Goal: Transaction & Acquisition: Purchase product/service

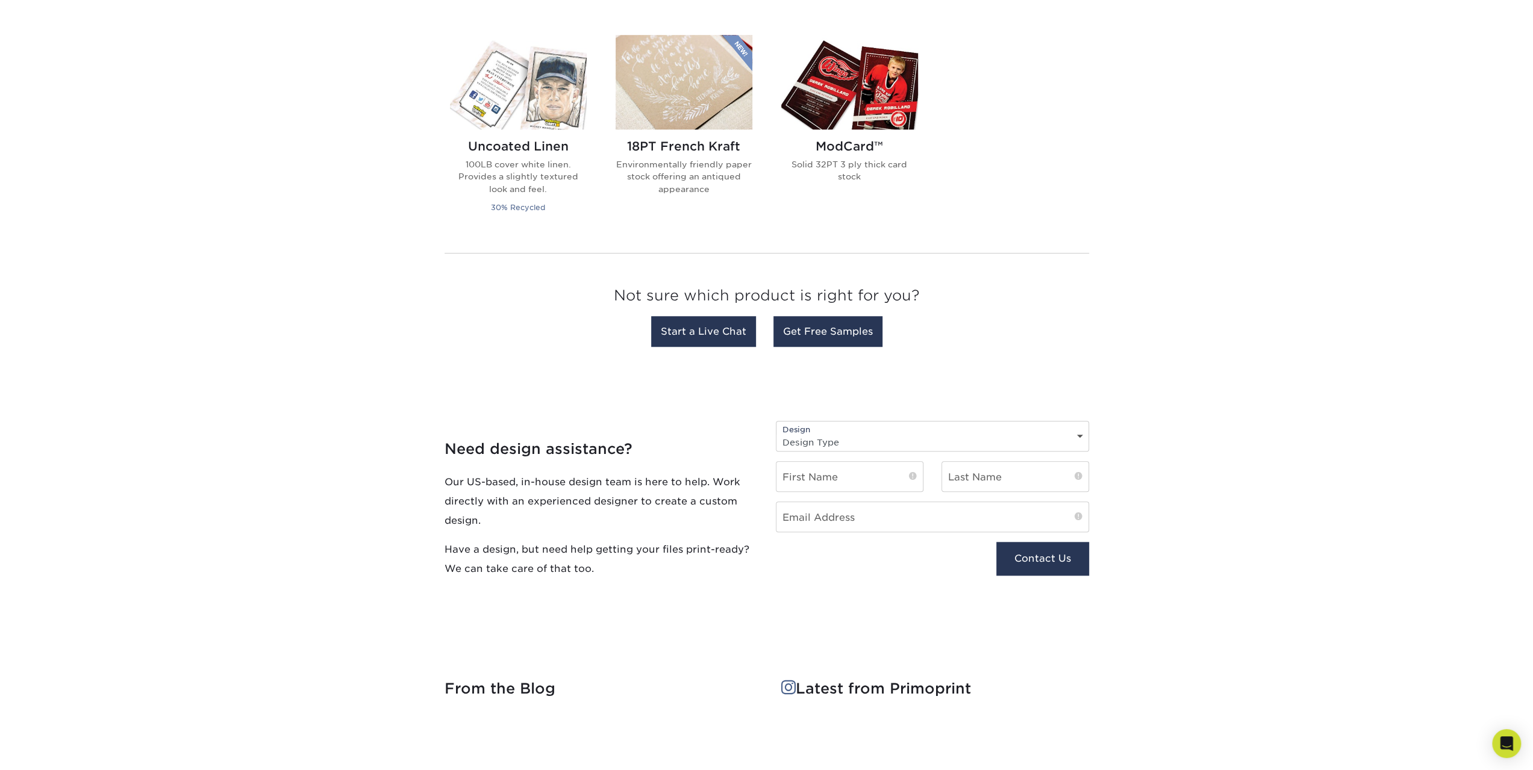
scroll to position [1084, 0]
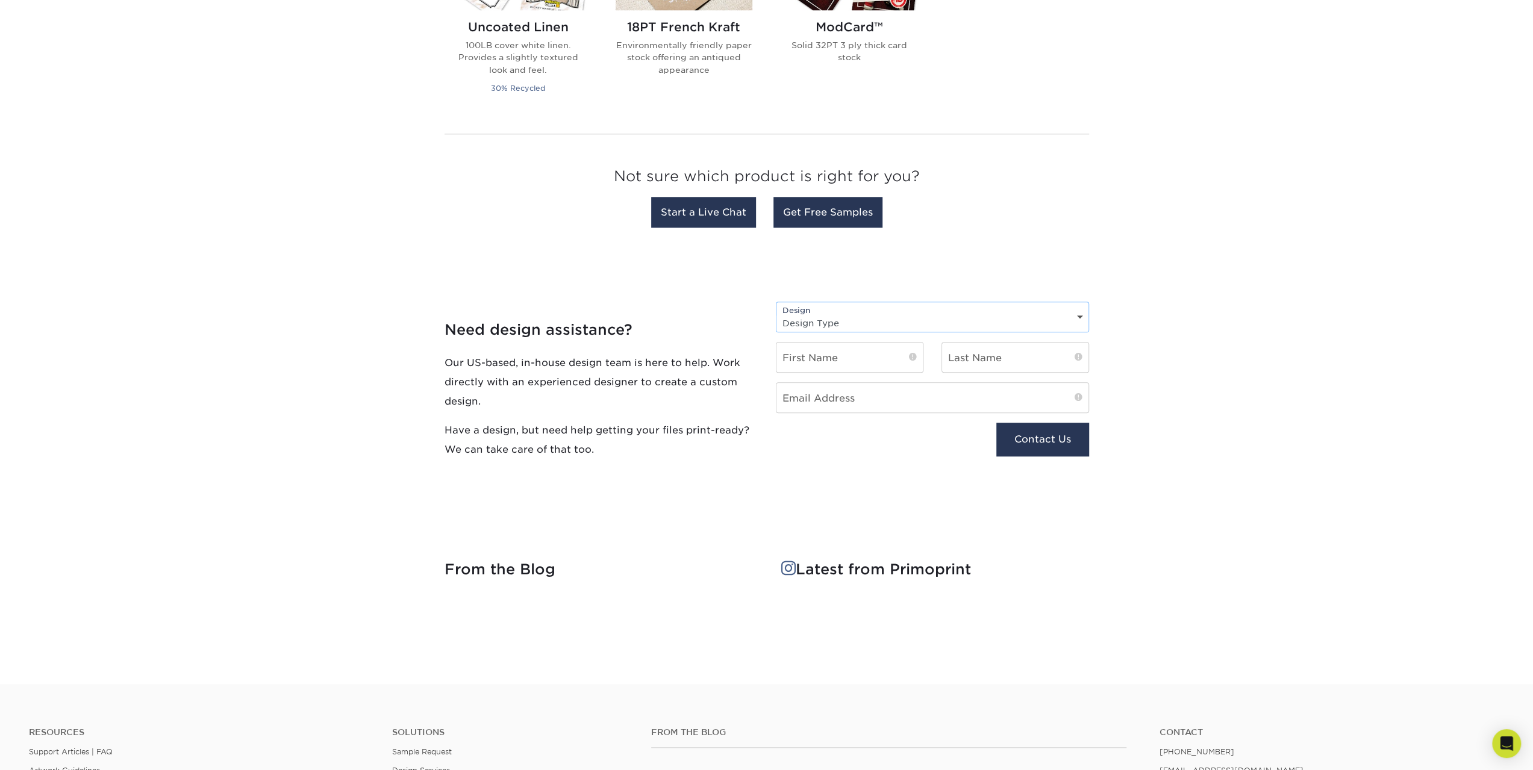
click at [819, 322] on select "Design Type Design Edits New Design" at bounding box center [932, 322] width 312 height 17
click at [705, 326] on h4 "Need design assistance?" at bounding box center [601, 330] width 313 height 17
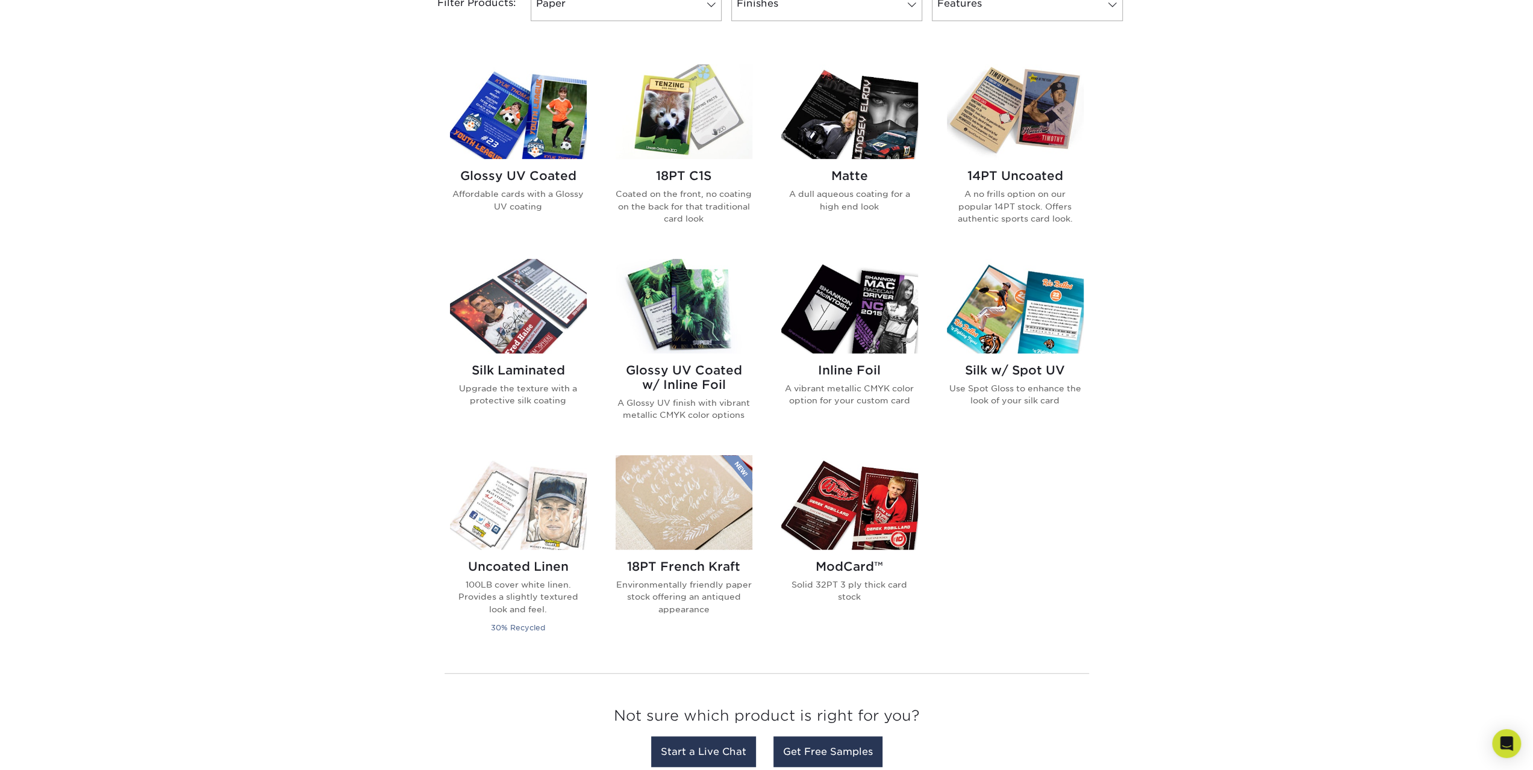
scroll to position [542, 0]
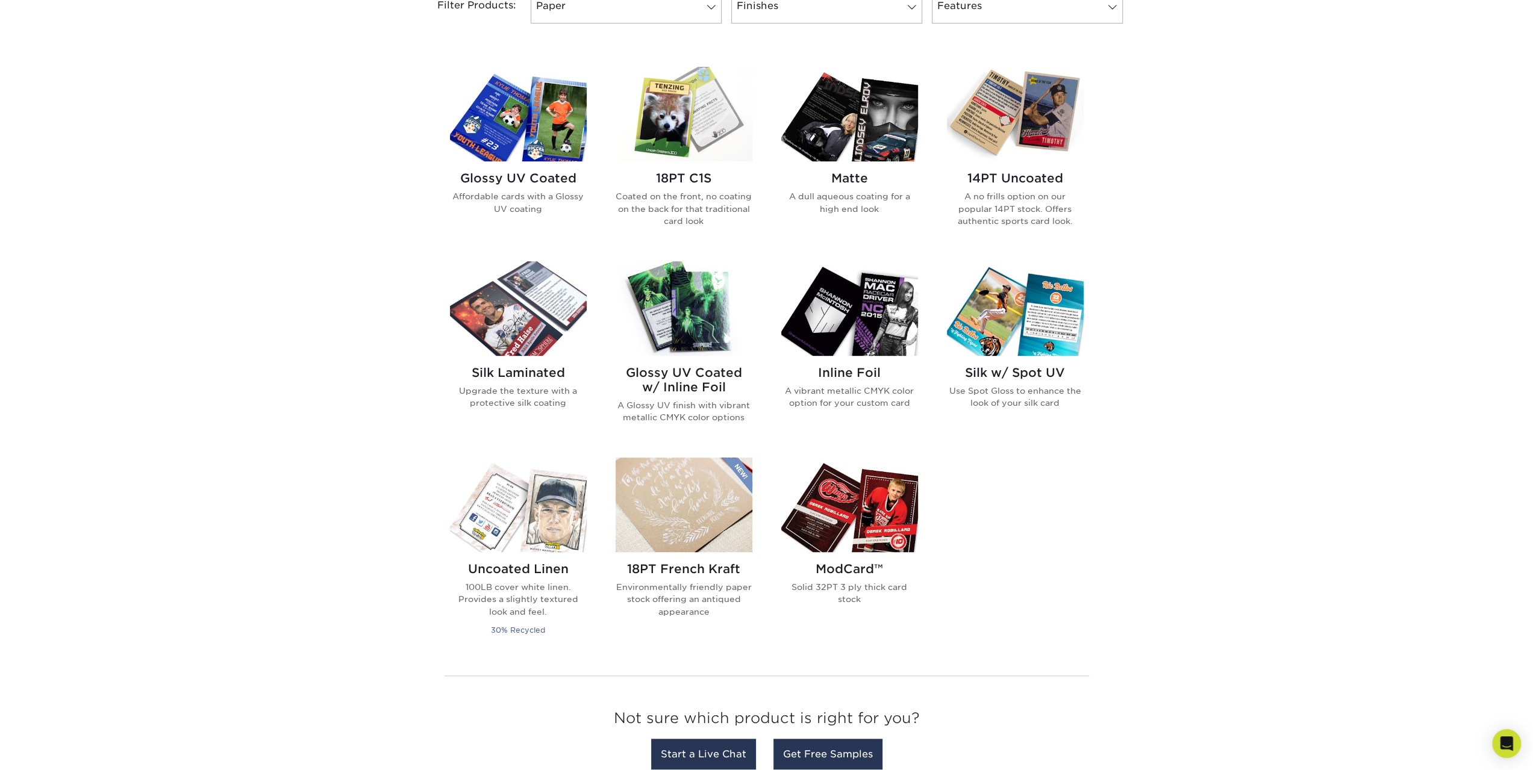
click at [853, 180] on h2 "Matte" at bounding box center [849, 178] width 137 height 14
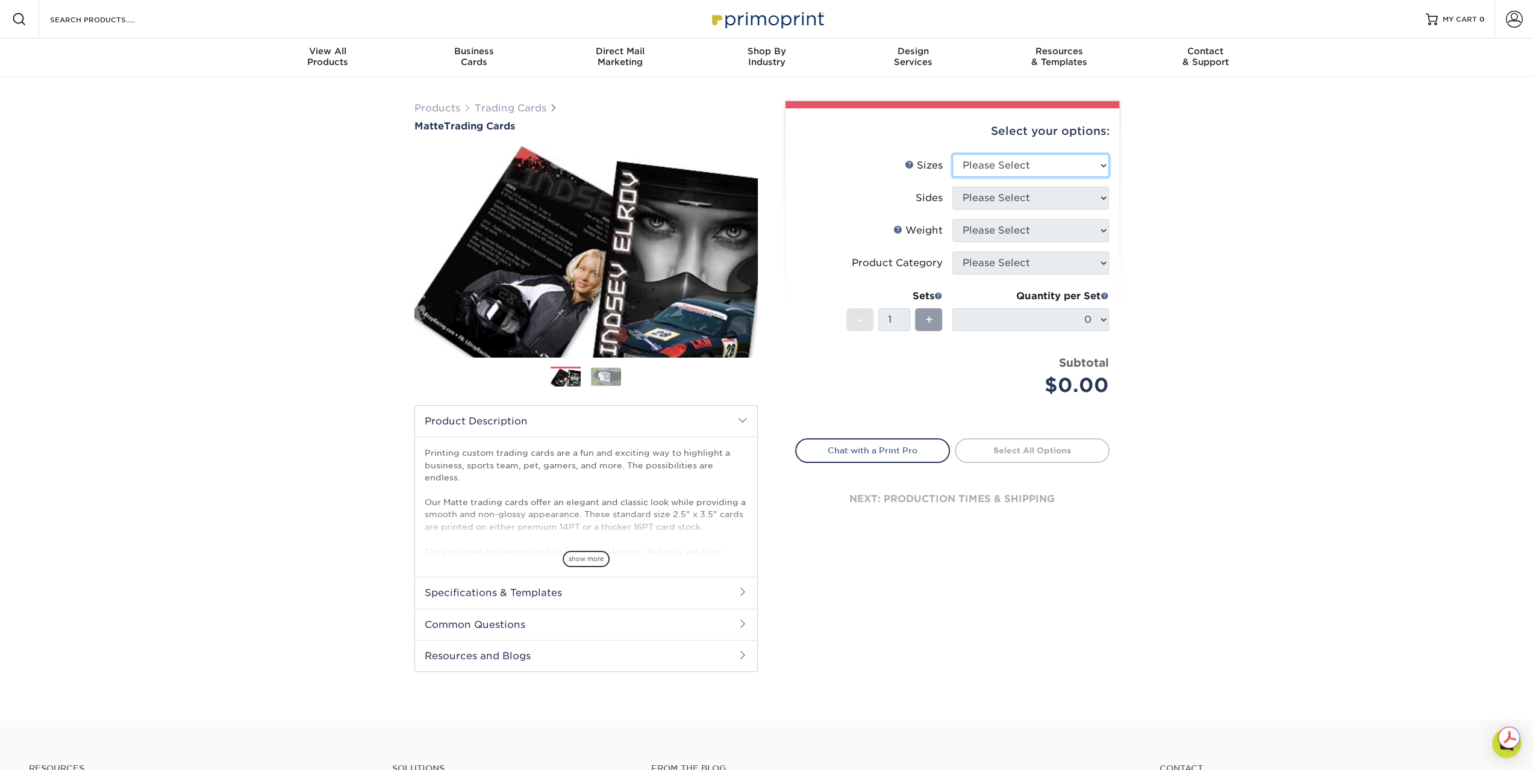
click at [1054, 156] on select "Please Select 2.5" x 3.5"" at bounding box center [1030, 165] width 157 height 23
select select "2.50x3.50"
click at [952, 154] on select "Please Select 2.5" x 3.5"" at bounding box center [1030, 165] width 157 height 23
click at [938, 296] on span at bounding box center [938, 296] width 8 height 8
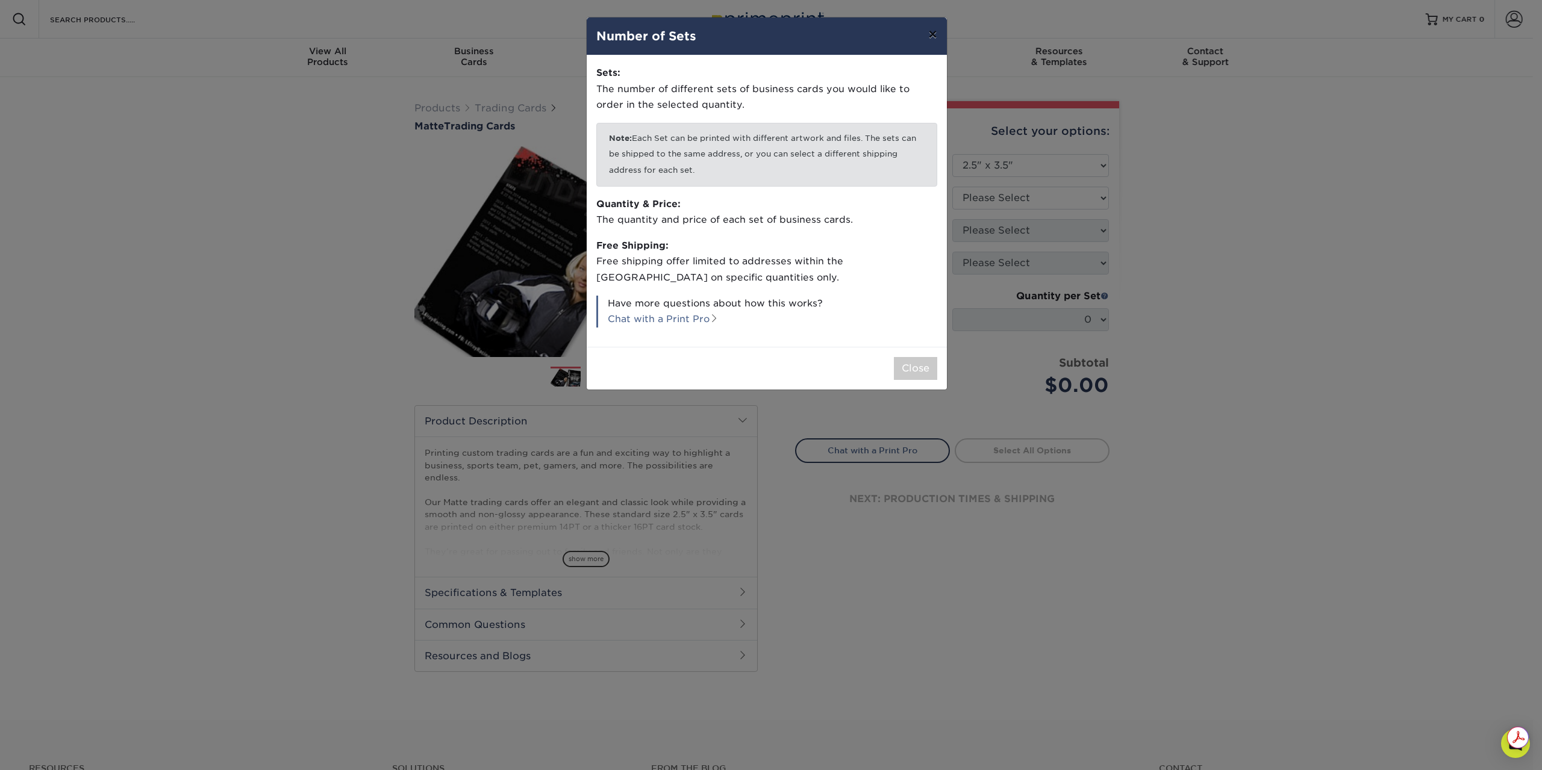
click at [937, 37] on button "×" at bounding box center [933, 34] width 28 height 34
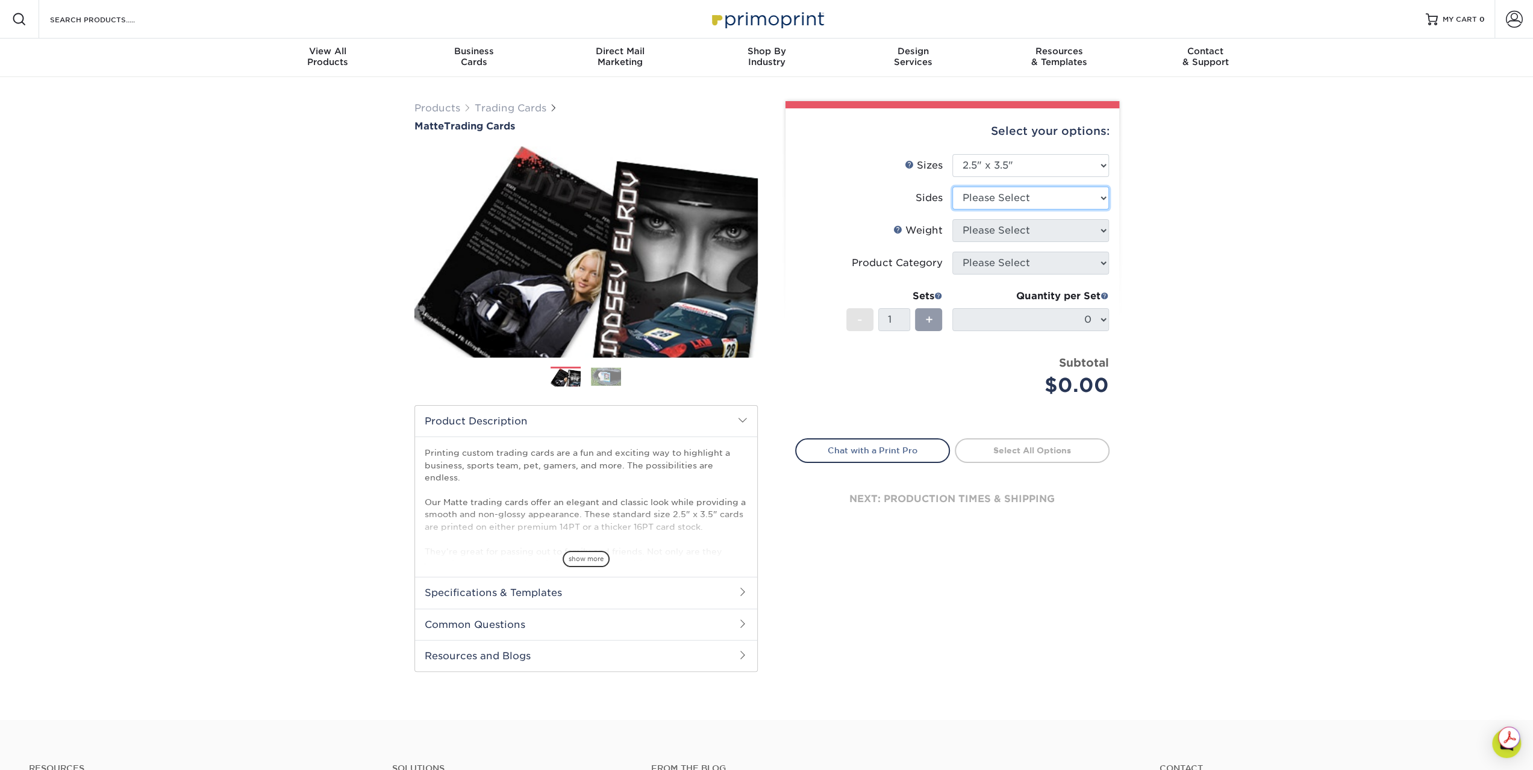
click at [1003, 195] on select "Please Select Print Both Sides Print Front Only" at bounding box center [1030, 198] width 157 height 23
select select "13abbda7-1d64-4f25-8bb2-c179b224825d"
click at [952, 187] on select "Please Select Print Both Sides Print Front Only" at bounding box center [1030, 198] width 157 height 23
click at [1002, 228] on select "Please Select 16PT 14PT" at bounding box center [1030, 230] width 157 height 23
select select "16PT"
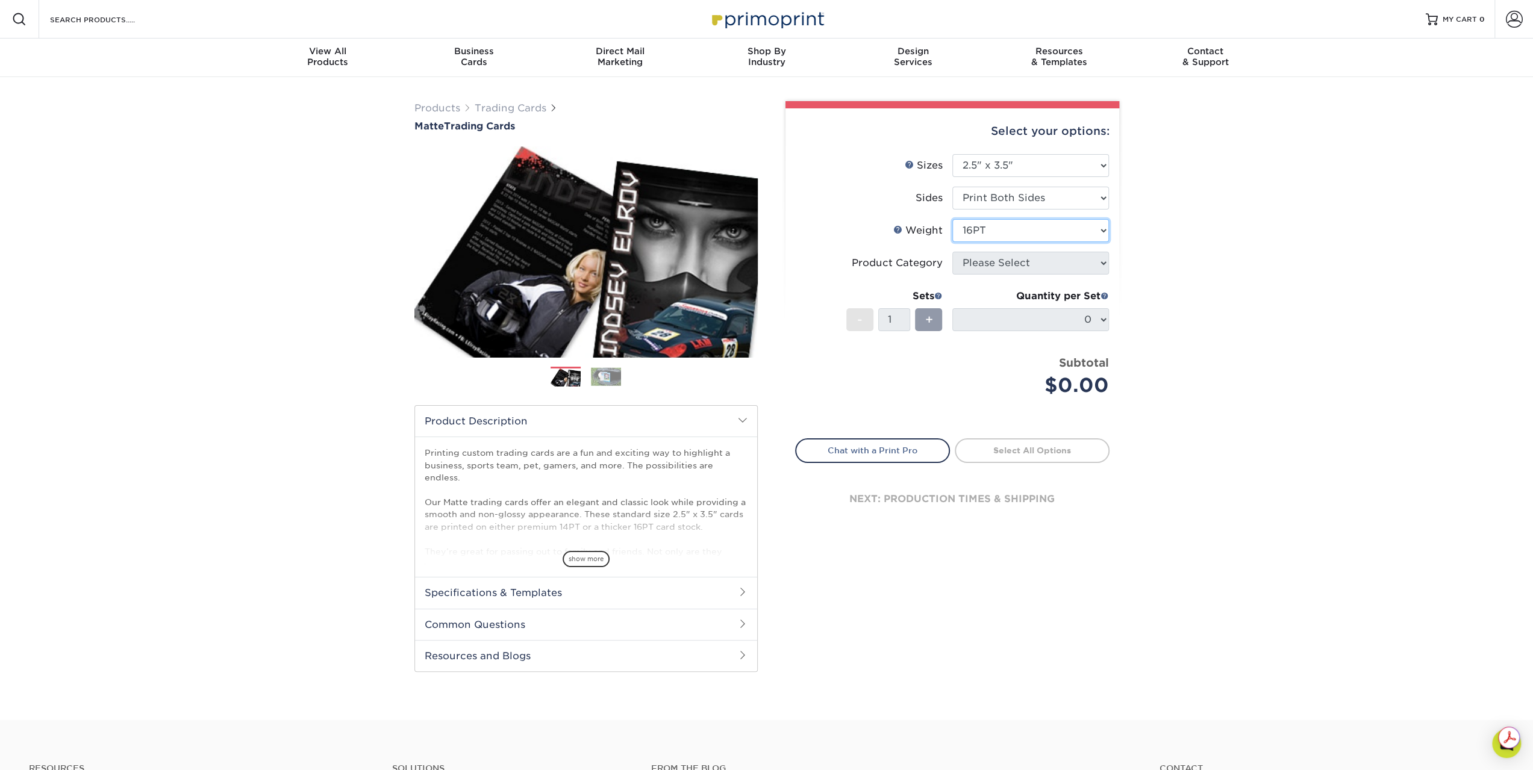
click at [952, 219] on select "Please Select 16PT 14PT" at bounding box center [1030, 230] width 157 height 23
